Goal: Task Accomplishment & Management: Manage account settings

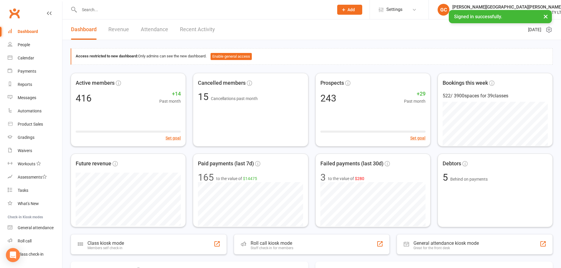
click at [548, 15] on button "×" at bounding box center [545, 16] width 11 height 13
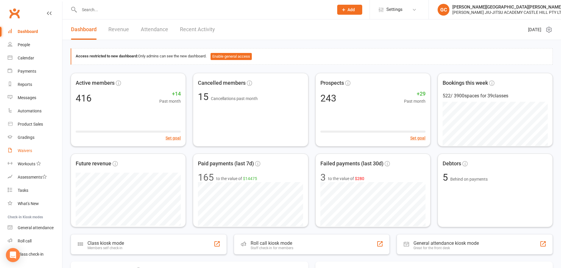
click at [25, 153] on div "Waivers" at bounding box center [25, 150] width 14 height 5
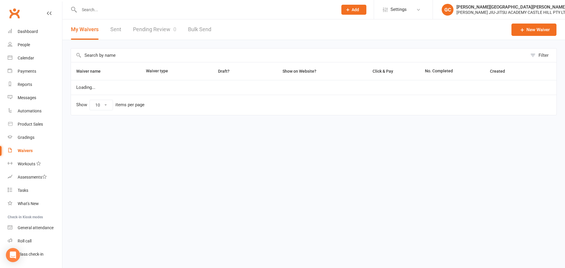
select select "100"
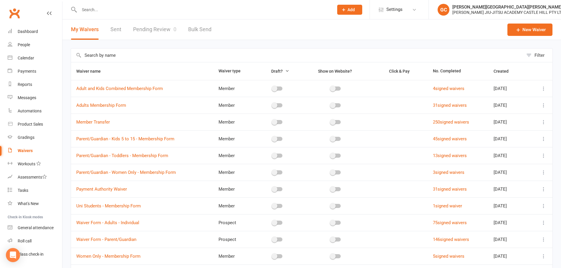
click at [157, 27] on link "Pending Review 0" at bounding box center [154, 29] width 43 height 20
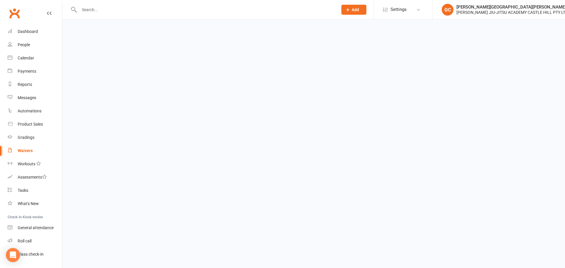
select select "100"
